Goal: Find contact information: Find contact information

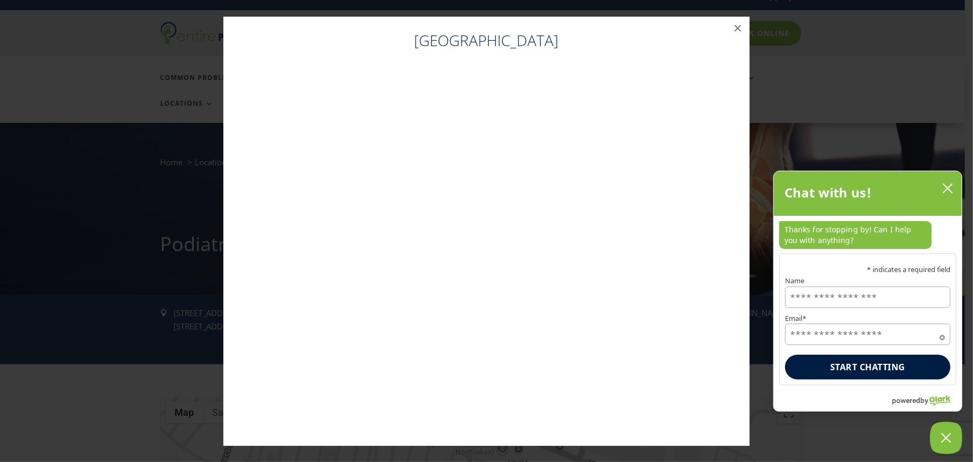
click at [951, 185] on icon "close chatbox" at bounding box center [948, 188] width 11 height 11
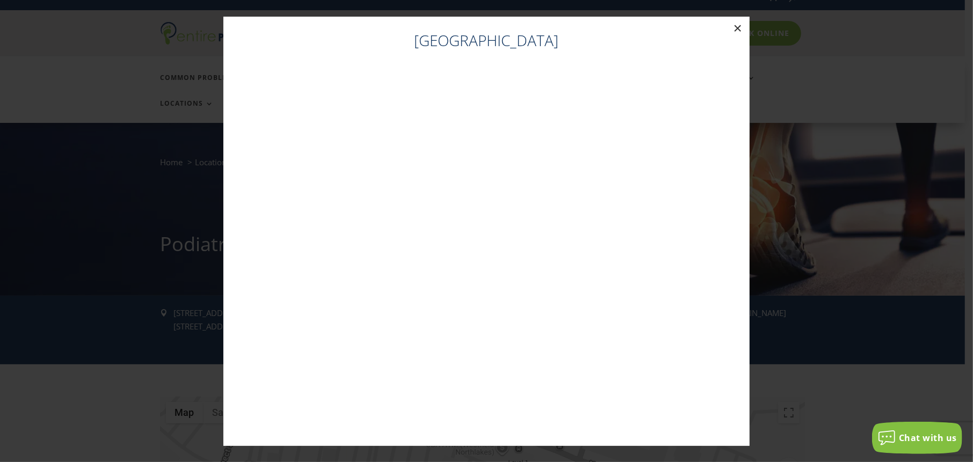
click at [737, 30] on button "×" at bounding box center [738, 29] width 24 height 24
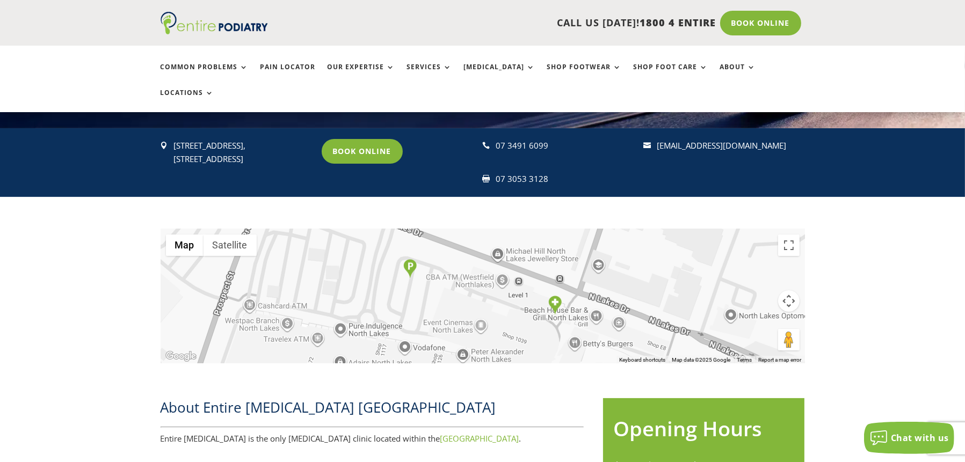
scroll to position [188, 0]
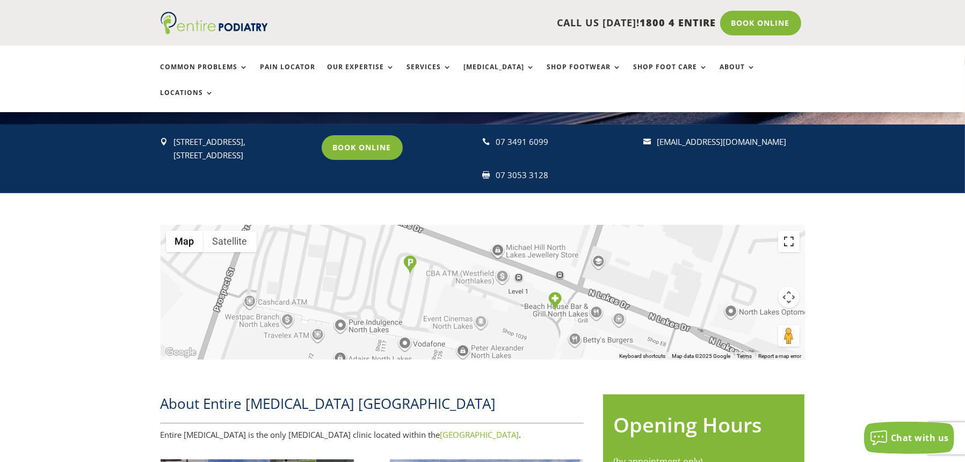
drag, startPoint x: 789, startPoint y: 214, endPoint x: 789, endPoint y: 279, distance: 65.0
click at [789, 231] on button "Toggle fullscreen view" at bounding box center [788, 241] width 21 height 21
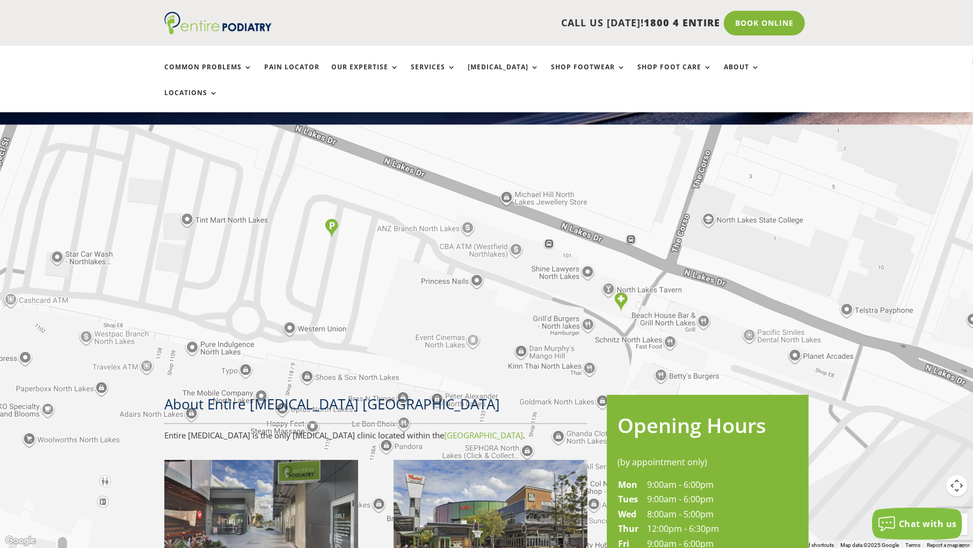
drag, startPoint x: 755, startPoint y: 385, endPoint x: 676, endPoint y: 358, distance: 82.9
click at [683, 364] on div at bounding box center [486, 274] width 973 height 548
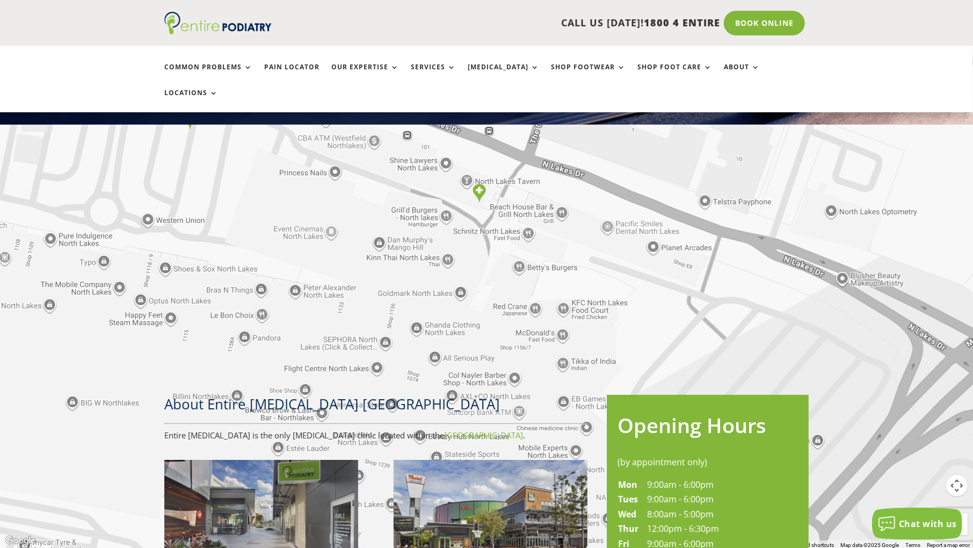
drag, startPoint x: 637, startPoint y: 314, endPoint x: 607, endPoint y: 246, distance: 74.6
click at [607, 246] on div at bounding box center [486, 274] width 973 height 548
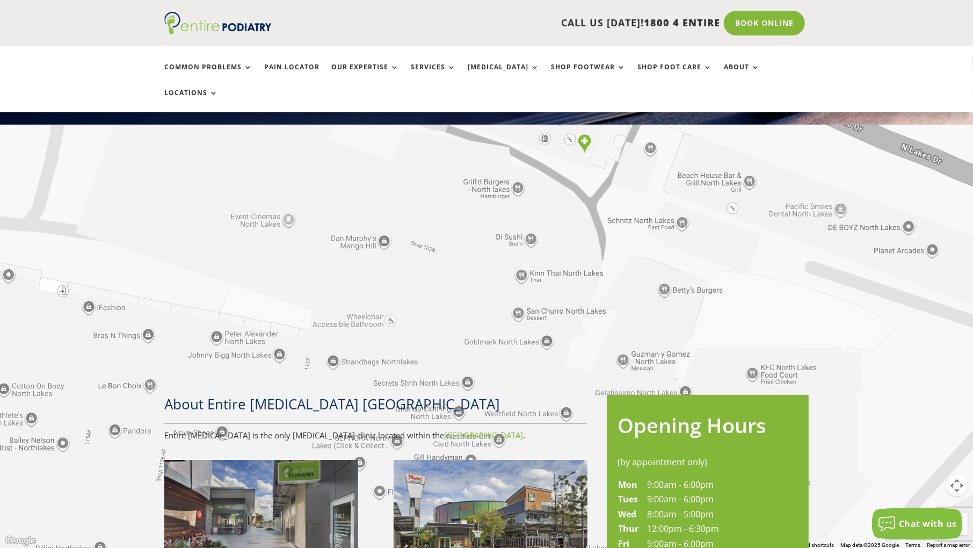
drag, startPoint x: 349, startPoint y: 233, endPoint x: 364, endPoint y: 270, distance: 40.3
click at [363, 266] on div at bounding box center [486, 274] width 973 height 548
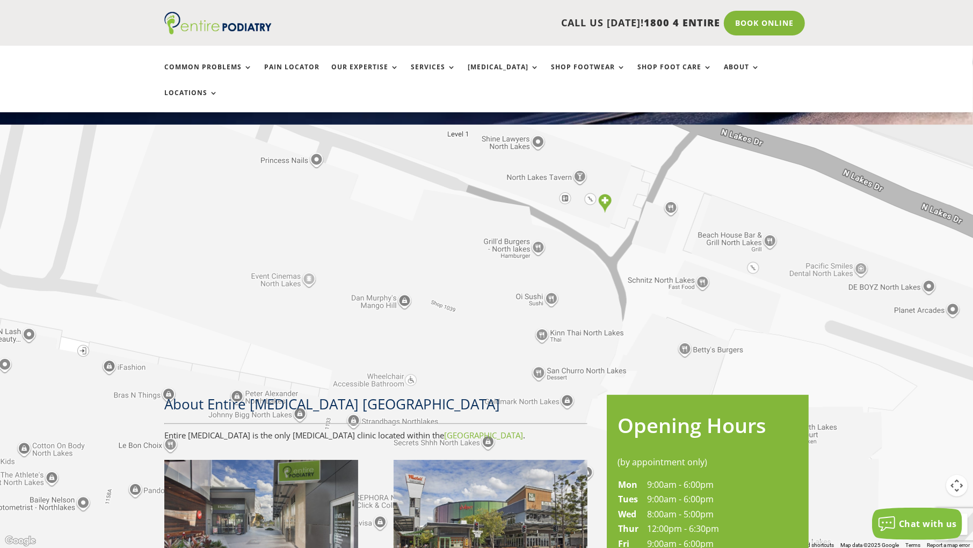
click at [380, 335] on div at bounding box center [486, 274] width 973 height 548
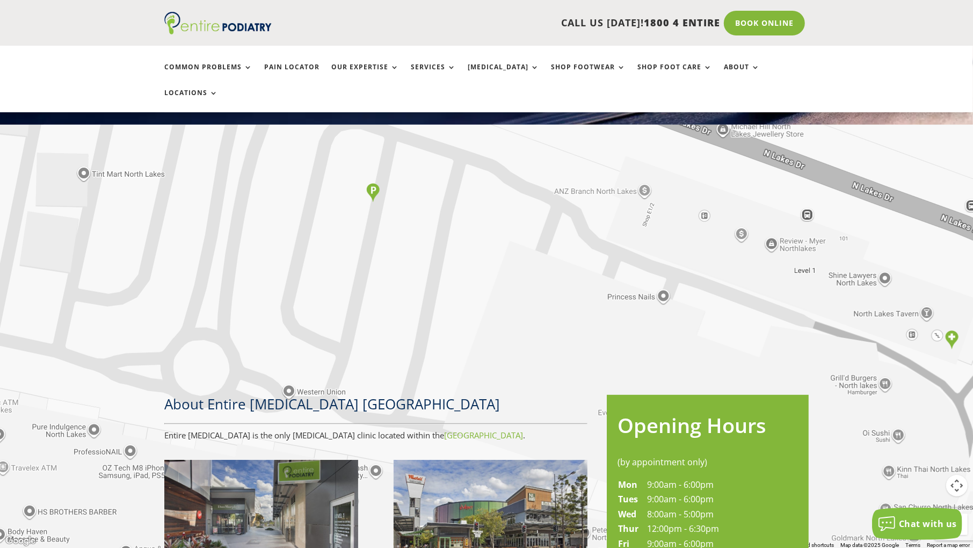
drag, startPoint x: 329, startPoint y: 238, endPoint x: 674, endPoint y: 374, distance: 370.8
click at [674, 374] on div at bounding box center [486, 274] width 973 height 548
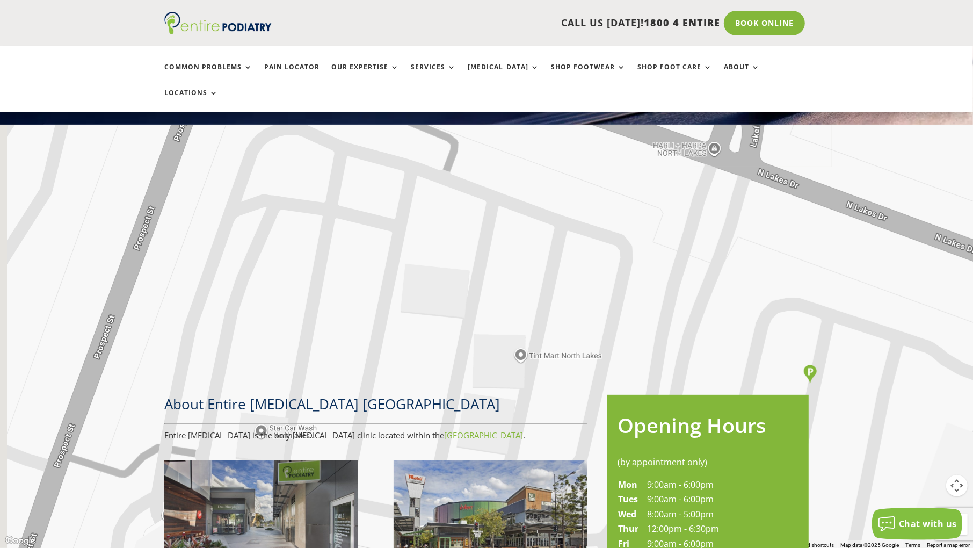
drag, startPoint x: 289, startPoint y: 223, endPoint x: 728, endPoint y: 407, distance: 475.5
click at [728, 407] on div at bounding box center [486, 274] width 973 height 548
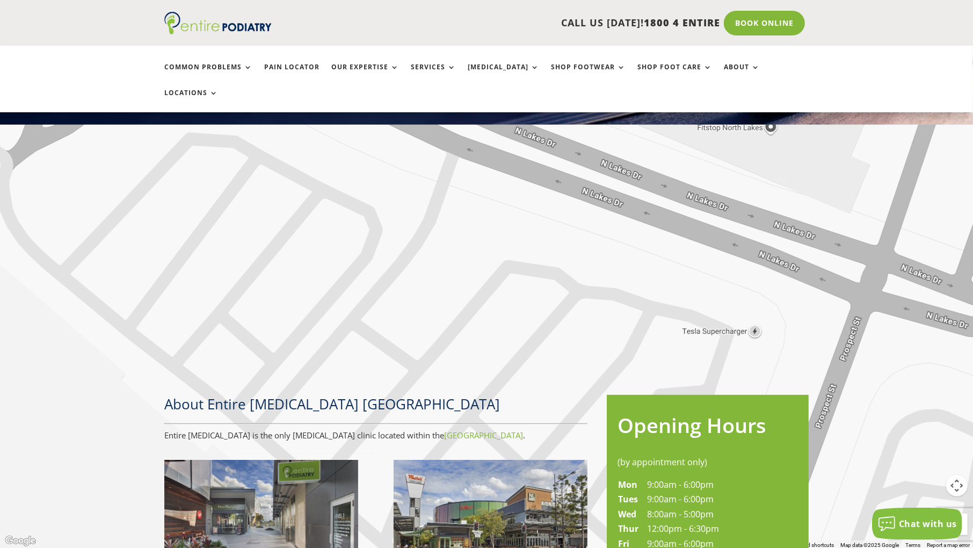
drag, startPoint x: 99, startPoint y: 201, endPoint x: 740, endPoint y: 487, distance: 701.9
click at [740, 462] on div at bounding box center [486, 274] width 973 height 548
drag, startPoint x: 739, startPoint y: 487, endPoint x: 722, endPoint y: 484, distance: 16.9
click at [722, 462] on div at bounding box center [486, 274] width 973 height 548
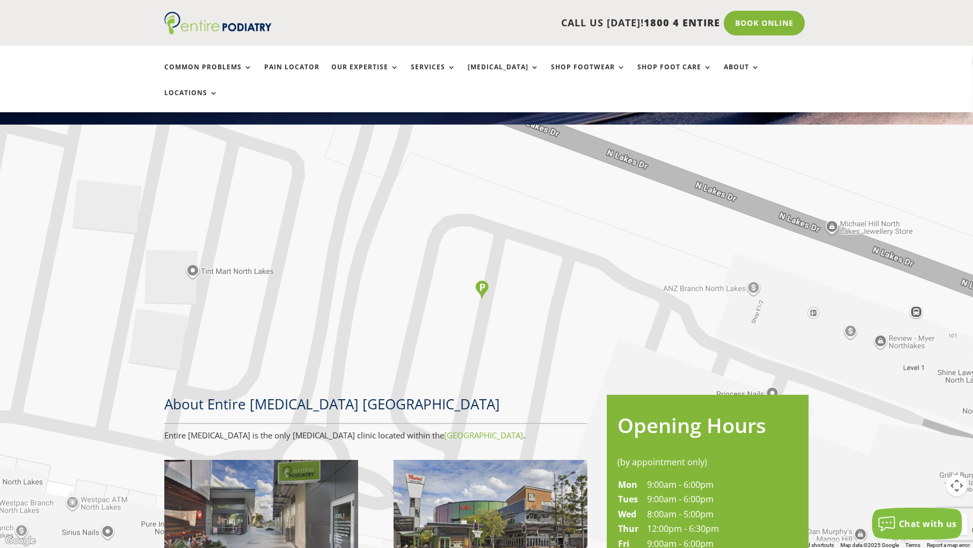
drag, startPoint x: 722, startPoint y: 484, endPoint x: -239, endPoint y: 115, distance: 1029.8
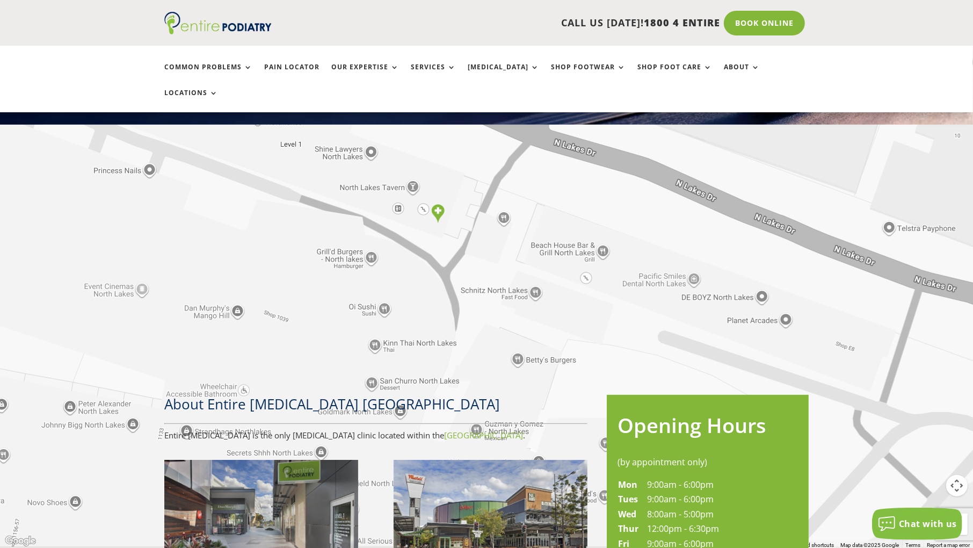
drag, startPoint x: 591, startPoint y: 399, endPoint x: -58, endPoint y: 157, distance: 692.9
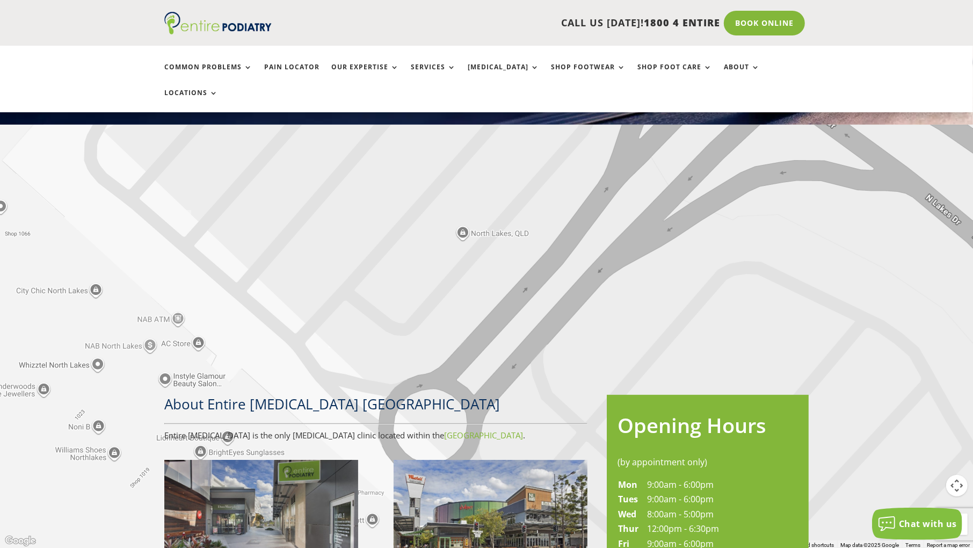
drag, startPoint x: 546, startPoint y: 421, endPoint x: 84, endPoint y: 31, distance: 603.8
click at [83, 0] on div at bounding box center [486, 274] width 973 height 548
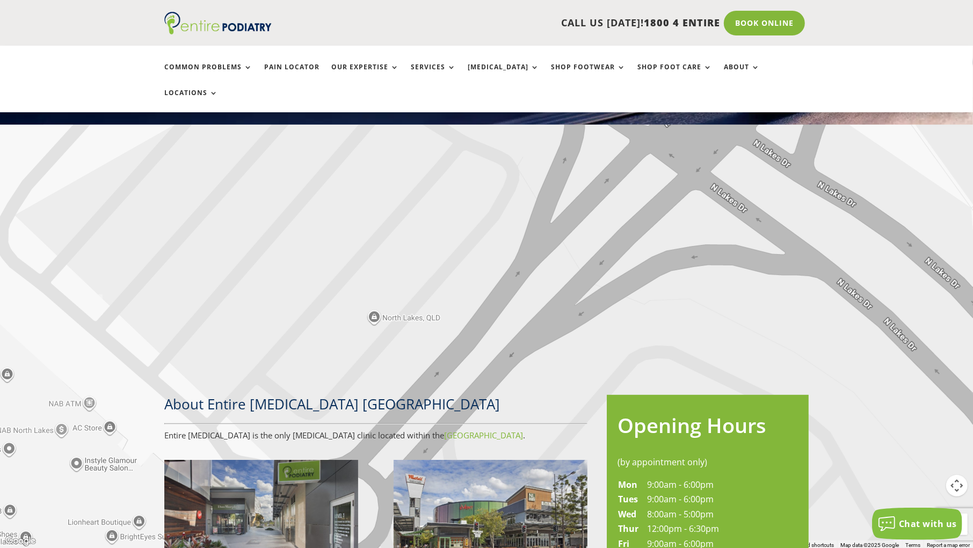
drag, startPoint x: 625, startPoint y: 399, endPoint x: 706, endPoint y: 523, distance: 147.5
click at [706, 462] on div at bounding box center [486, 274] width 973 height 548
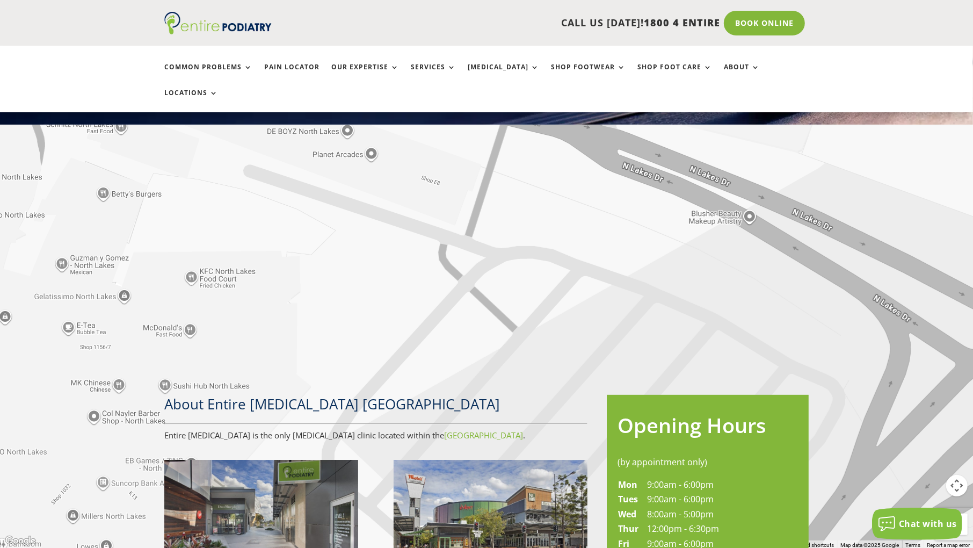
drag, startPoint x: 522, startPoint y: 195, endPoint x: 850, endPoint y: 418, distance: 397.0
click at [850, 418] on div at bounding box center [486, 274] width 973 height 548
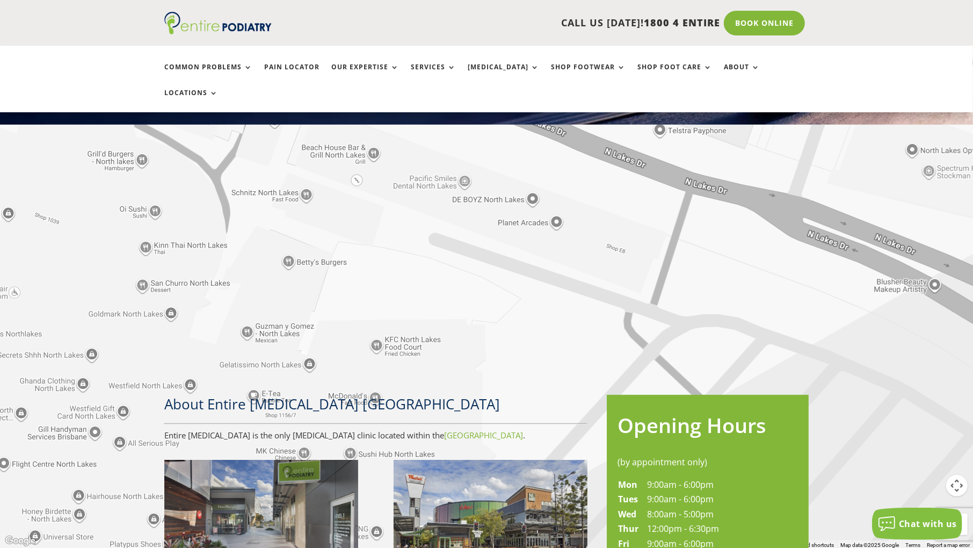
drag, startPoint x: 179, startPoint y: 158, endPoint x: 364, endPoint y: 225, distance: 195.9
click at [364, 225] on div at bounding box center [486, 274] width 973 height 548
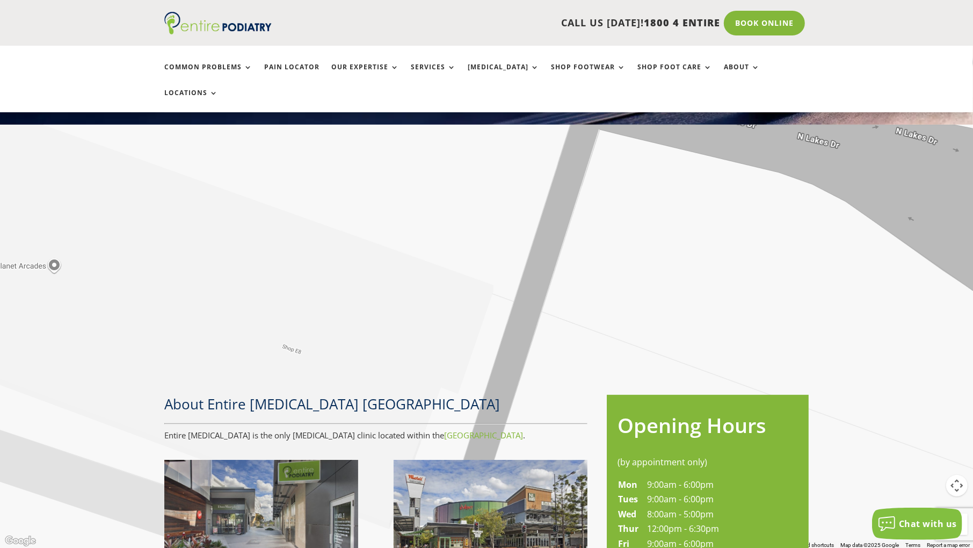
drag, startPoint x: 742, startPoint y: 246, endPoint x: 429, endPoint y: 469, distance: 384.4
click at [429, 462] on div at bounding box center [486, 274] width 973 height 548
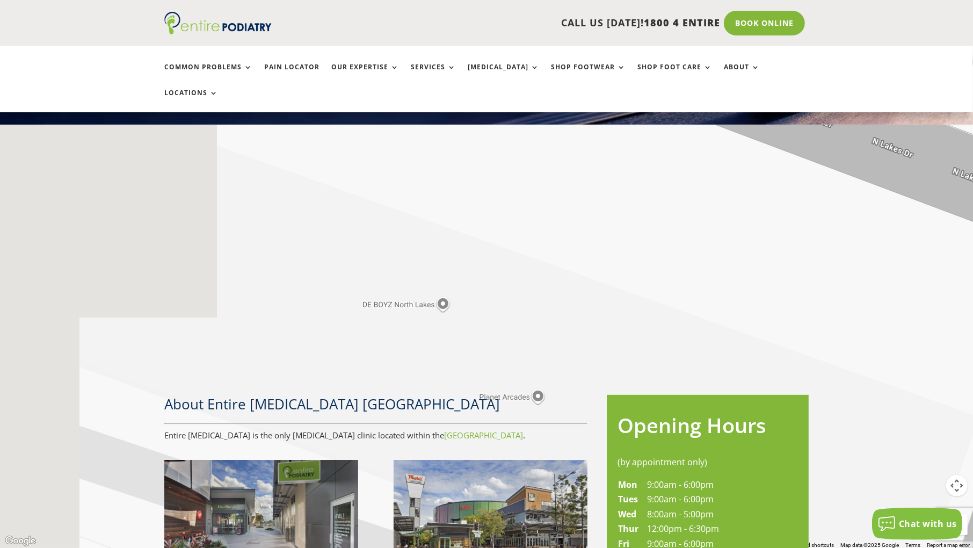
drag, startPoint x: 312, startPoint y: 361, endPoint x: 769, endPoint y: 490, distance: 475.4
click at [816, 462] on div at bounding box center [486, 274] width 973 height 548
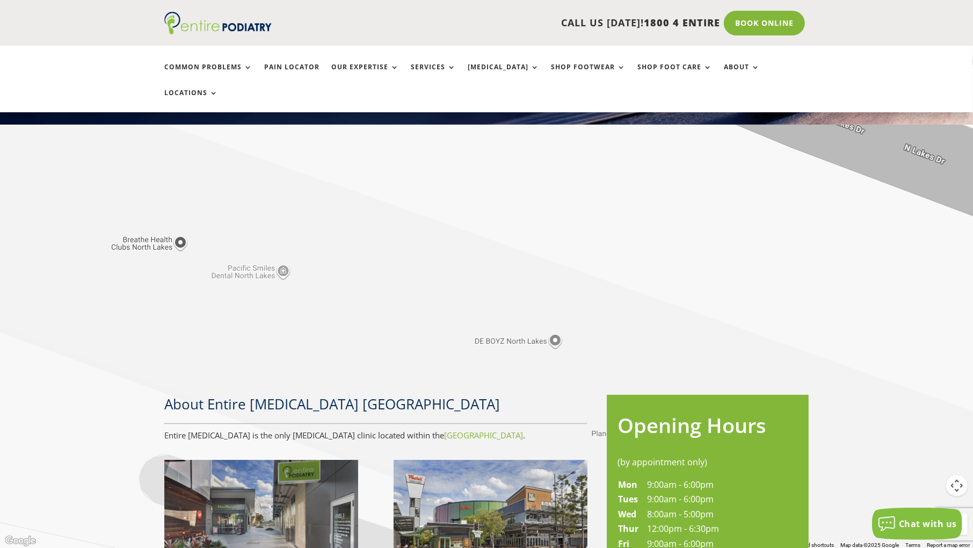
drag, startPoint x: 307, startPoint y: 284, endPoint x: 742, endPoint y: 444, distance: 463.9
click at [724, 440] on div at bounding box center [486, 274] width 973 height 548
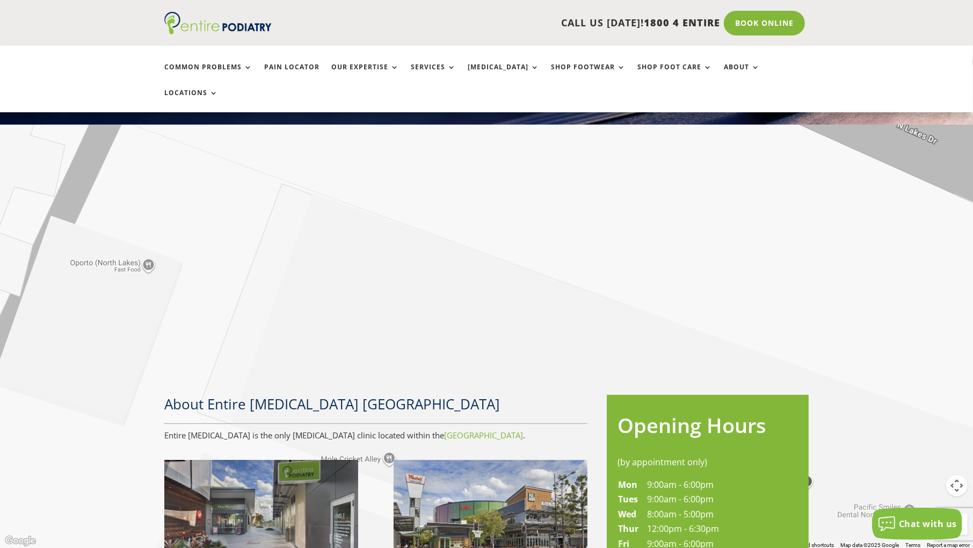
drag, startPoint x: 455, startPoint y: 334, endPoint x: 714, endPoint y: 387, distance: 264.3
click at [713, 386] on div at bounding box center [486, 274] width 973 height 548
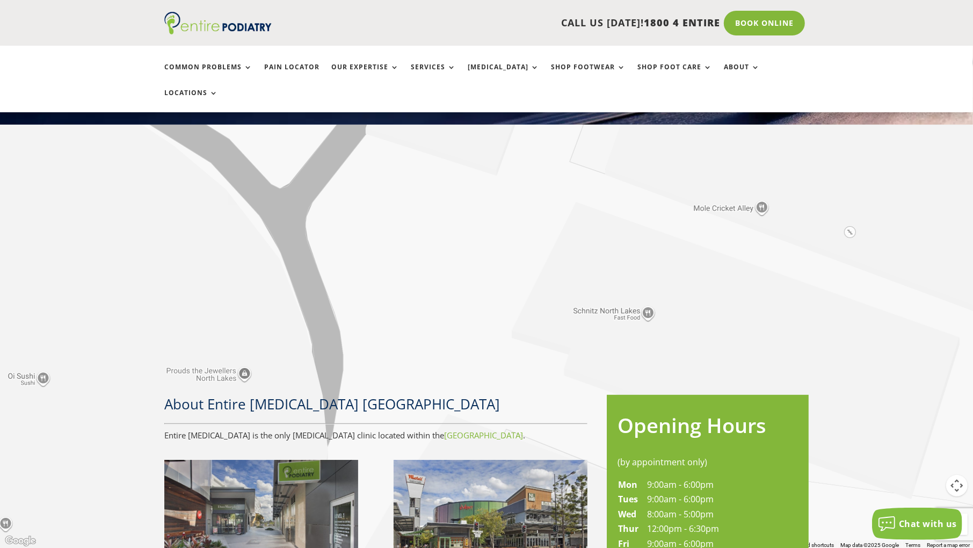
drag, startPoint x: 413, startPoint y: 464, endPoint x: 452, endPoint y: 145, distance: 321.4
click at [452, 145] on div at bounding box center [486, 274] width 973 height 548
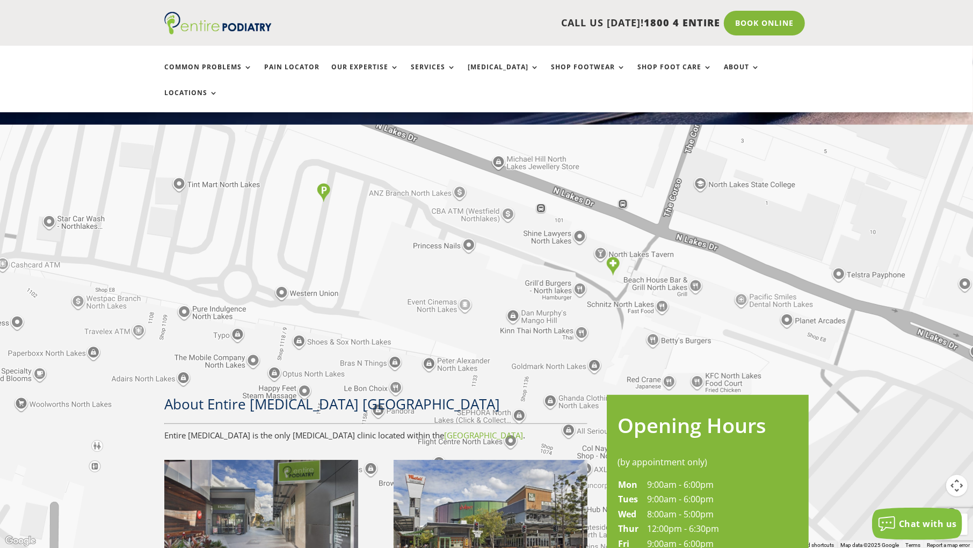
drag, startPoint x: 133, startPoint y: 213, endPoint x: 403, endPoint y: 245, distance: 272.6
click at [403, 245] on div at bounding box center [486, 274] width 973 height 548
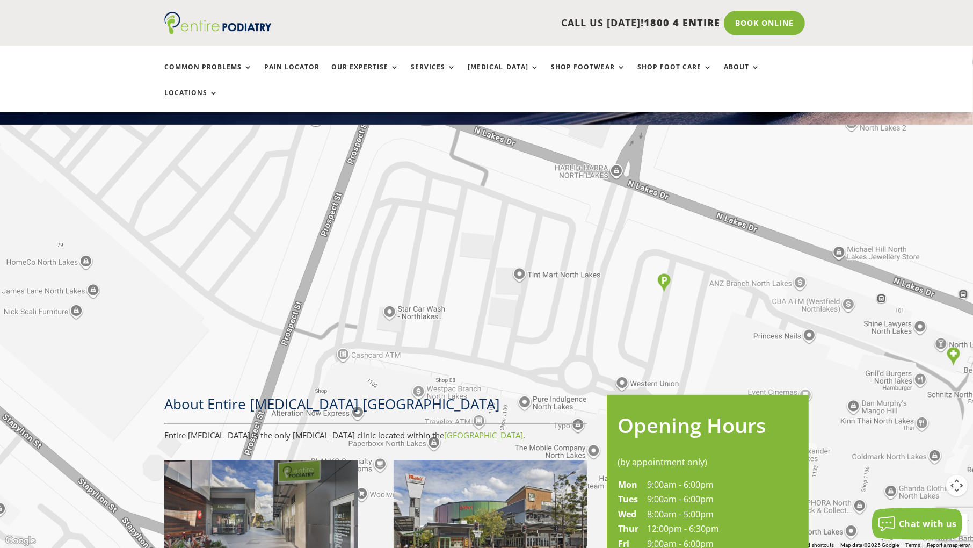
drag, startPoint x: 220, startPoint y: 421, endPoint x: 563, endPoint y: 546, distance: 365.5
click at [563, 462] on div at bounding box center [486, 274] width 973 height 548
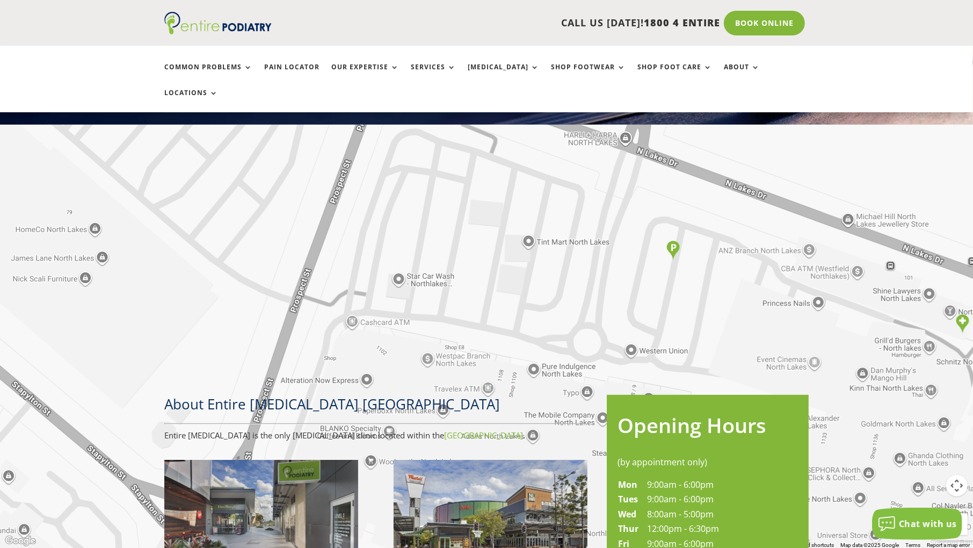
drag, startPoint x: 245, startPoint y: 265, endPoint x: 256, endPoint y: 232, distance: 34.8
click at [256, 232] on div at bounding box center [486, 274] width 973 height 548
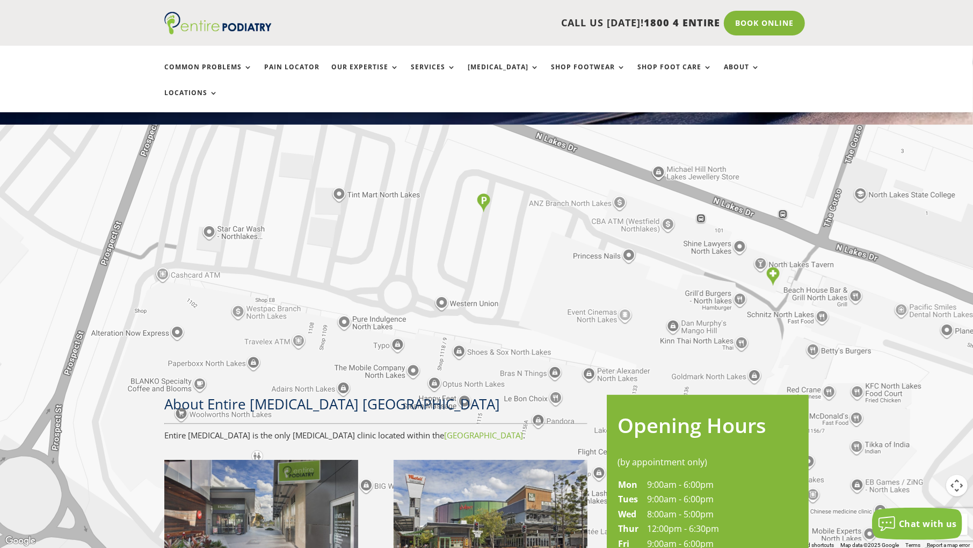
drag, startPoint x: 807, startPoint y: 295, endPoint x: 616, endPoint y: 248, distance: 197.0
click at [616, 248] on div at bounding box center [486, 274] width 973 height 548
